Goal: Task Accomplishment & Management: Use online tool/utility

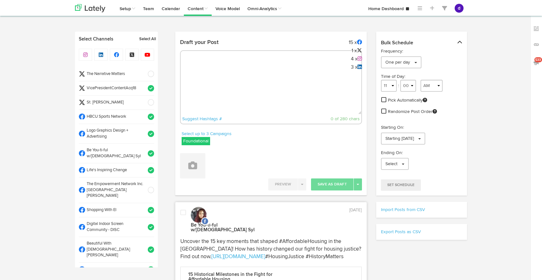
select select "10"
select select "01"
select select "11"
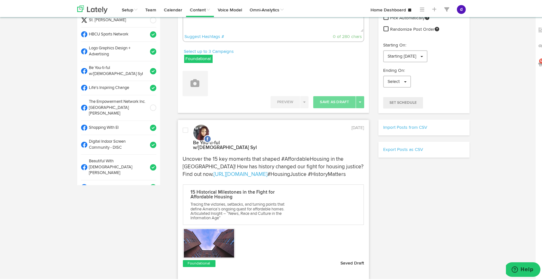
scroll to position [330, 0]
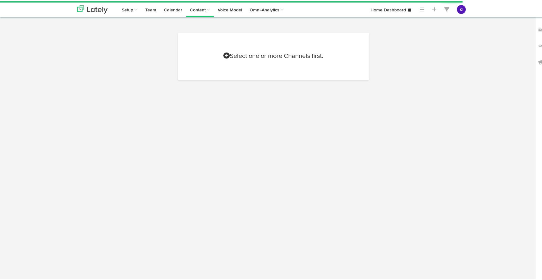
select select "8"
select select "15"
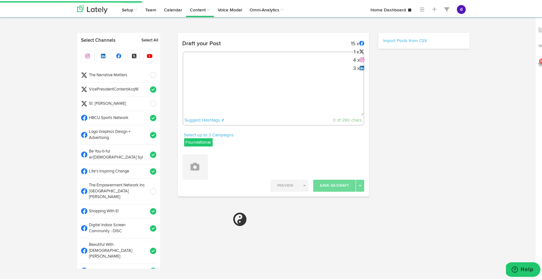
click at [254, 70] on div "Suggest Hashtags # 0 of 280 chars" at bounding box center [273, 87] width 182 height 74
click at [254, 72] on div "Suggest Hashtags # 0 of 280 chars" at bounding box center [273, 87] width 182 height 74
click at [254, 76] on textarea at bounding box center [273, 93] width 181 height 42
paste textarea "ARGUS News. Now. E News [DATE] ✊ Honoring a legacy of civil rights! The St. [PE…"
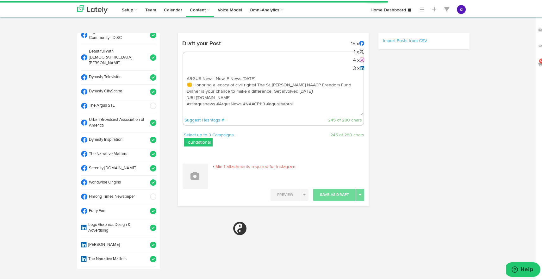
scroll to position [199, 0]
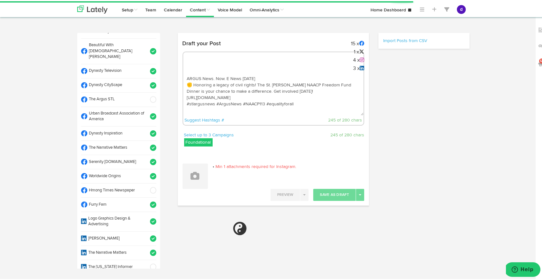
type textarea "ARGUS News. Now. E News [DATE] ✊ Honoring a legacy of civil rights! The St. [PE…"
click at [146, 172] on span at bounding box center [151, 175] width 10 height 6
click at [194, 177] on icon at bounding box center [195, 174] width 9 height 9
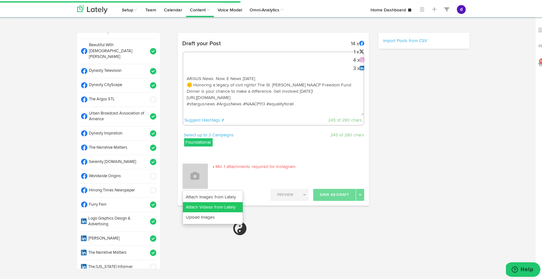
select select "11"
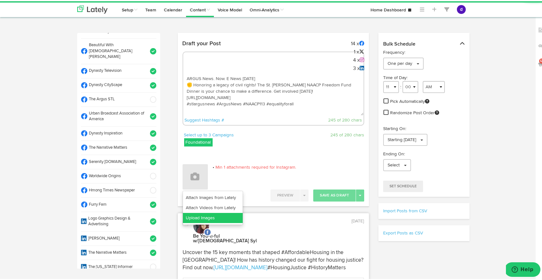
click at [197, 217] on link "Upload Images" at bounding box center [213, 217] width 60 height 10
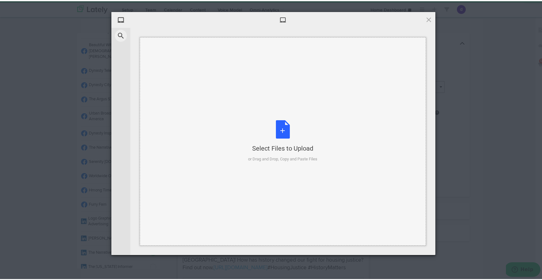
click at [292, 124] on div "Select Files to Upload or Drag and Drop, Copy and Paste Files" at bounding box center [282, 140] width 69 height 42
click at [280, 123] on div "Select Files to Upload or Drag and Drop, Copy and Paste Files" at bounding box center [282, 140] width 69 height 42
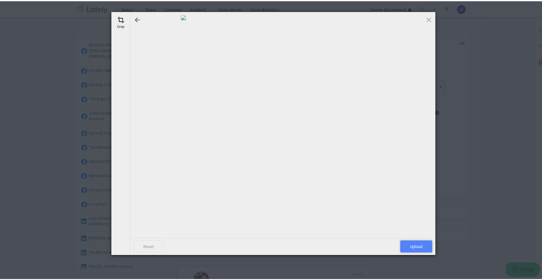
click at [420, 241] on span "Upload" at bounding box center [416, 245] width 32 height 12
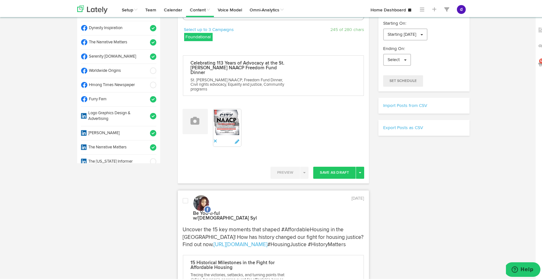
scroll to position [127, 0]
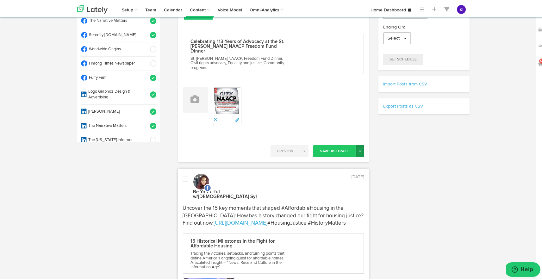
click at [359, 144] on button "Toggle Dropdown" at bounding box center [360, 150] width 8 height 12
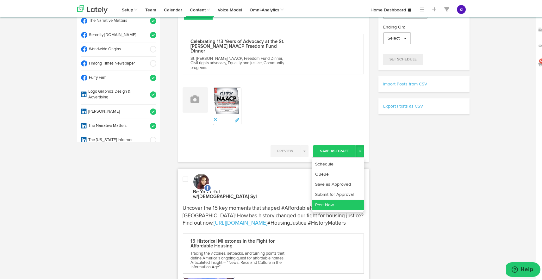
click at [352, 199] on link "Post Now" at bounding box center [338, 204] width 52 height 10
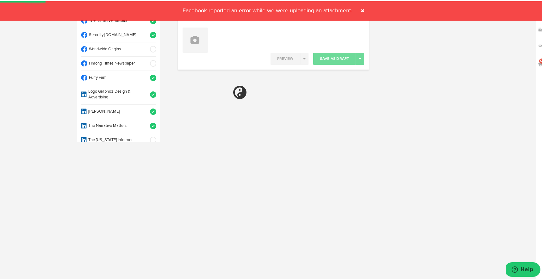
select select "11"
